Goal: Task Accomplishment & Management: Manage account settings

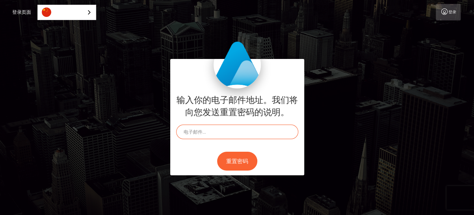
click at [278, 136] on input "text" at bounding box center [237, 132] width 122 height 15
type input "[EMAIL_ADDRESS][DOMAIN_NAME]"
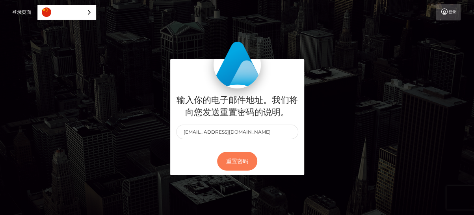
click at [235, 156] on button "重置密码" at bounding box center [237, 161] width 40 height 19
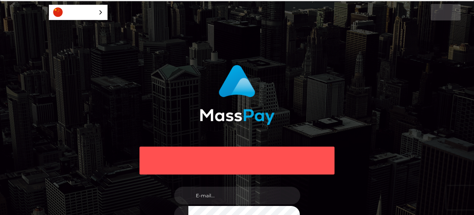
scroll to position [118, 0]
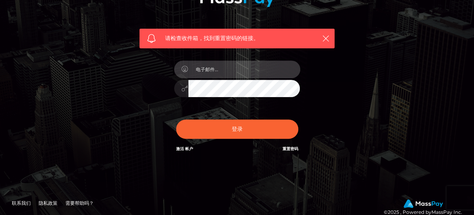
click at [232, 74] on input "email" at bounding box center [244, 70] width 112 height 18
type input "[EMAIL_ADDRESS][DOMAIN_NAME]"
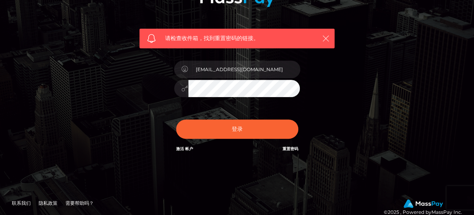
click at [326, 39] on icon "button" at bounding box center [326, 39] width 8 height 8
click at [334, 109] on div "请检查收件箱，找到重置密码的链接。 为了保护你的账户，我们利用了验证码服务的帮助。你的广告拦截器可能会阻止验证码的正常运行。请在登录前禁用广告拦截器。" at bounding box center [236, 50] width 207 height 219
